Goal: Find specific page/section: Find specific page/section

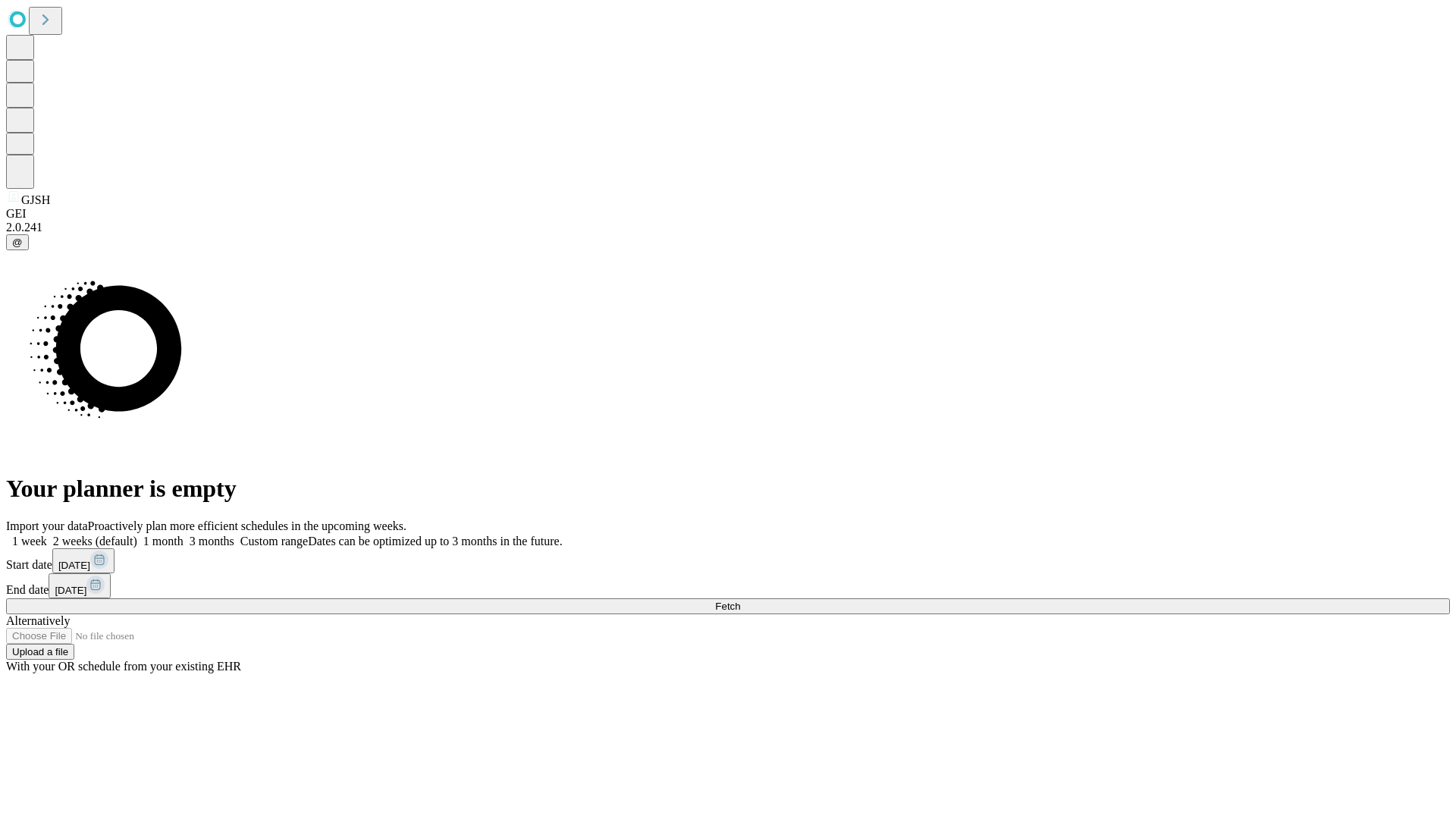
click at [740, 600] on span "Fetch" at bounding box center [728, 606] width 25 height 11
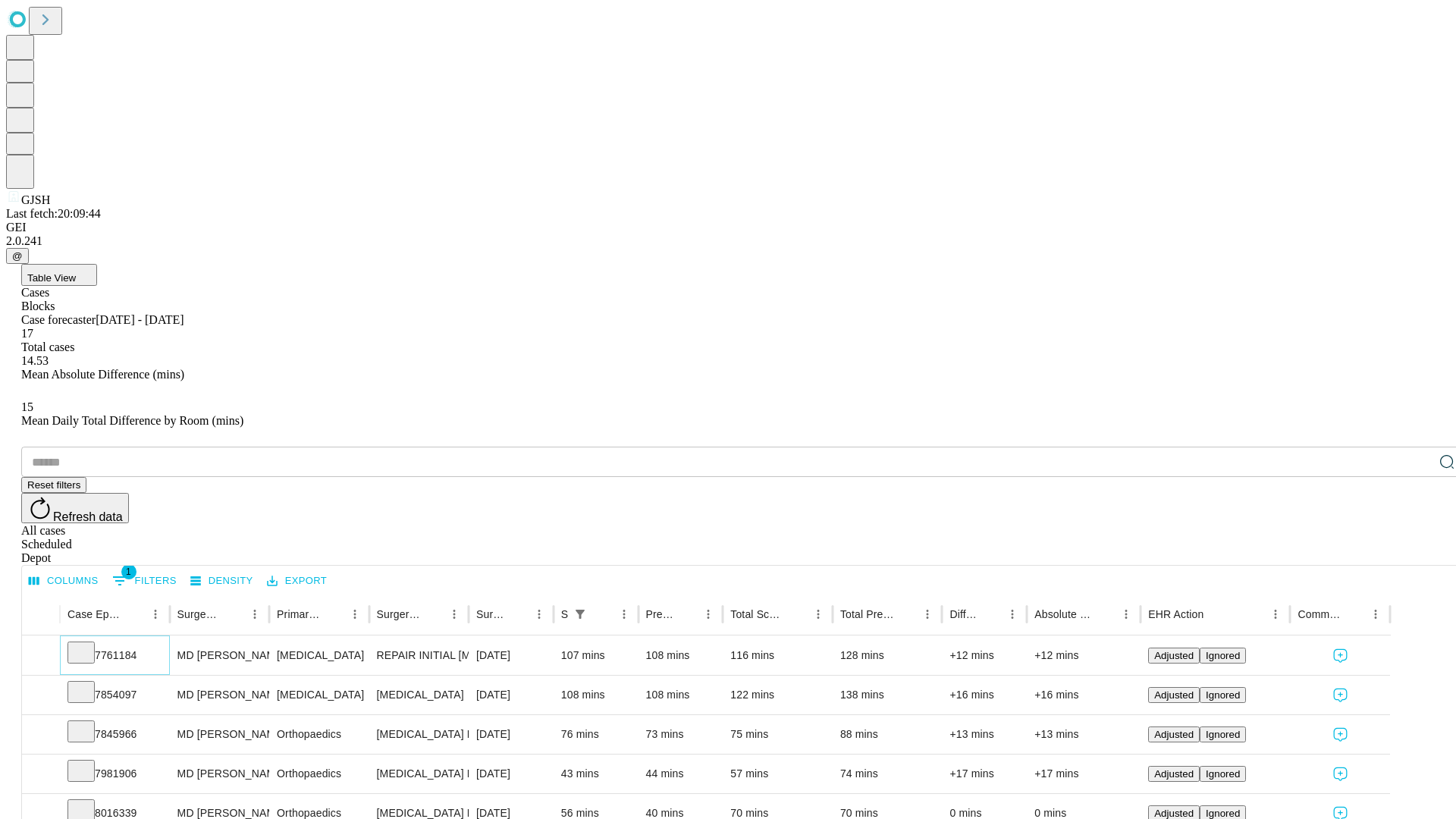
click at [89, 643] on icon at bounding box center [81, 651] width 16 height 16
